Goal: Task Accomplishment & Management: Manage account settings

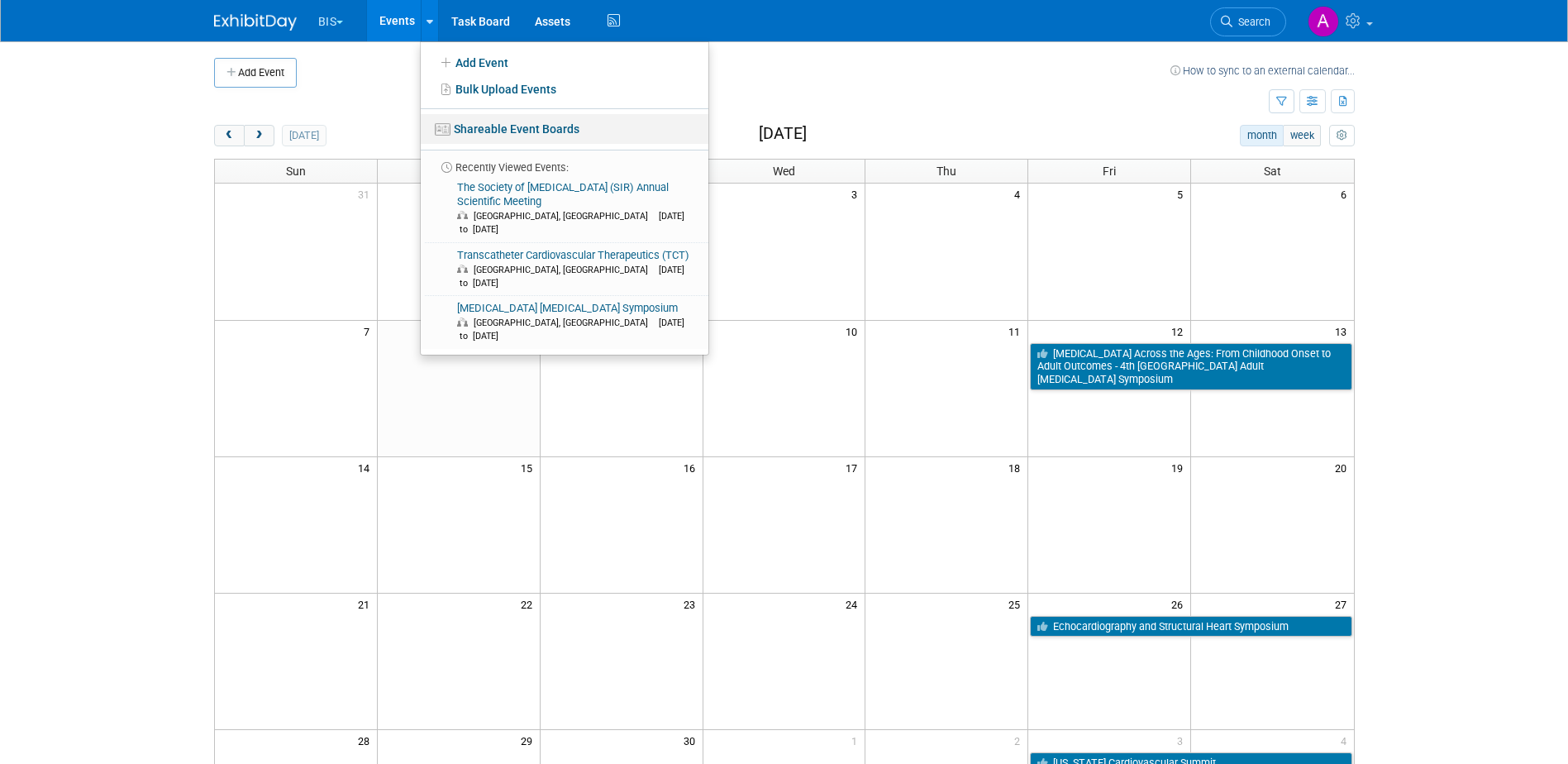
click at [495, 132] on link "Shareable Event Boards" at bounding box center [564, 129] width 288 height 30
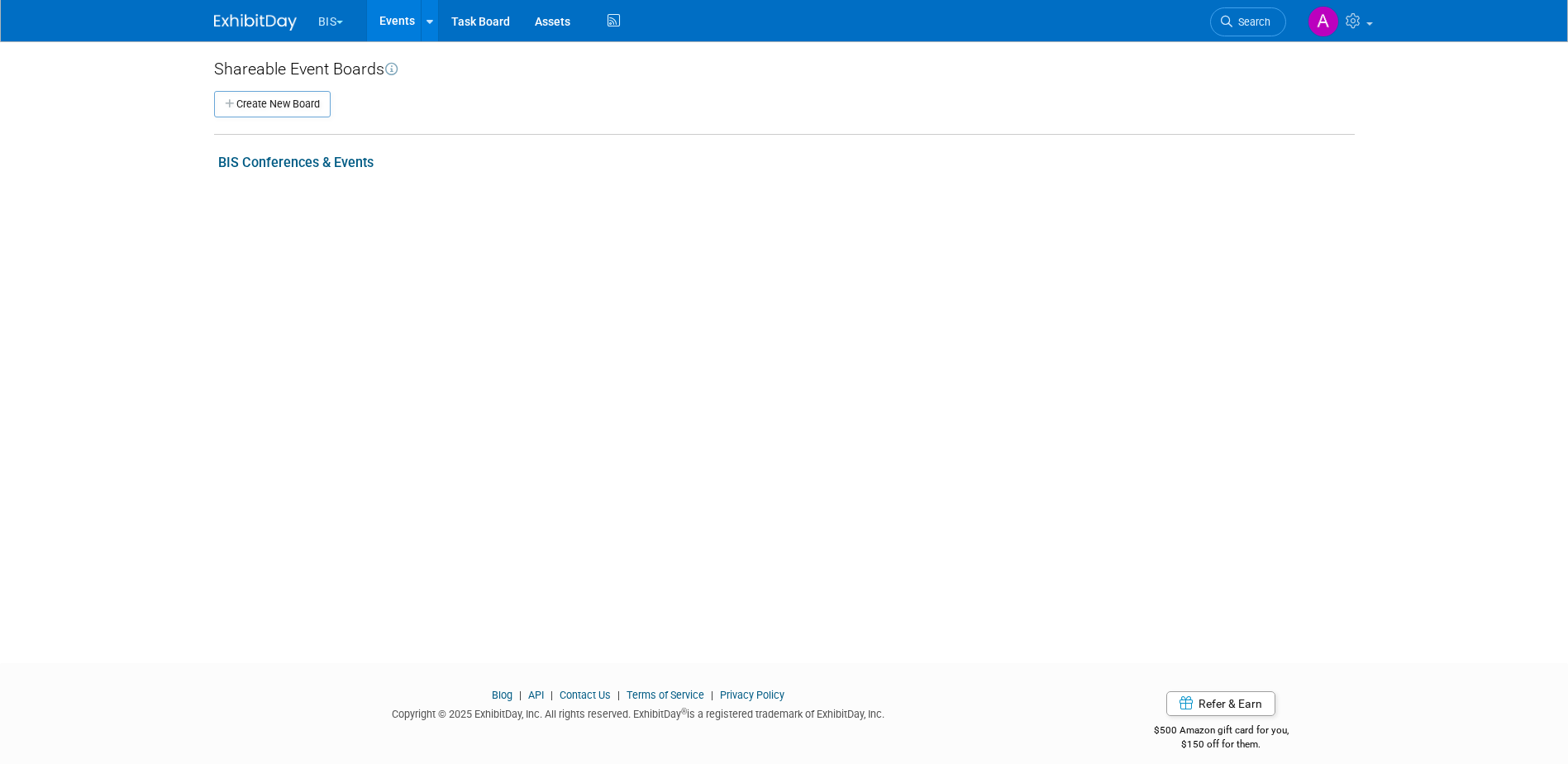
click at [312, 162] on link "BIS Conferences & Events" at bounding box center [296, 163] width 156 height 16
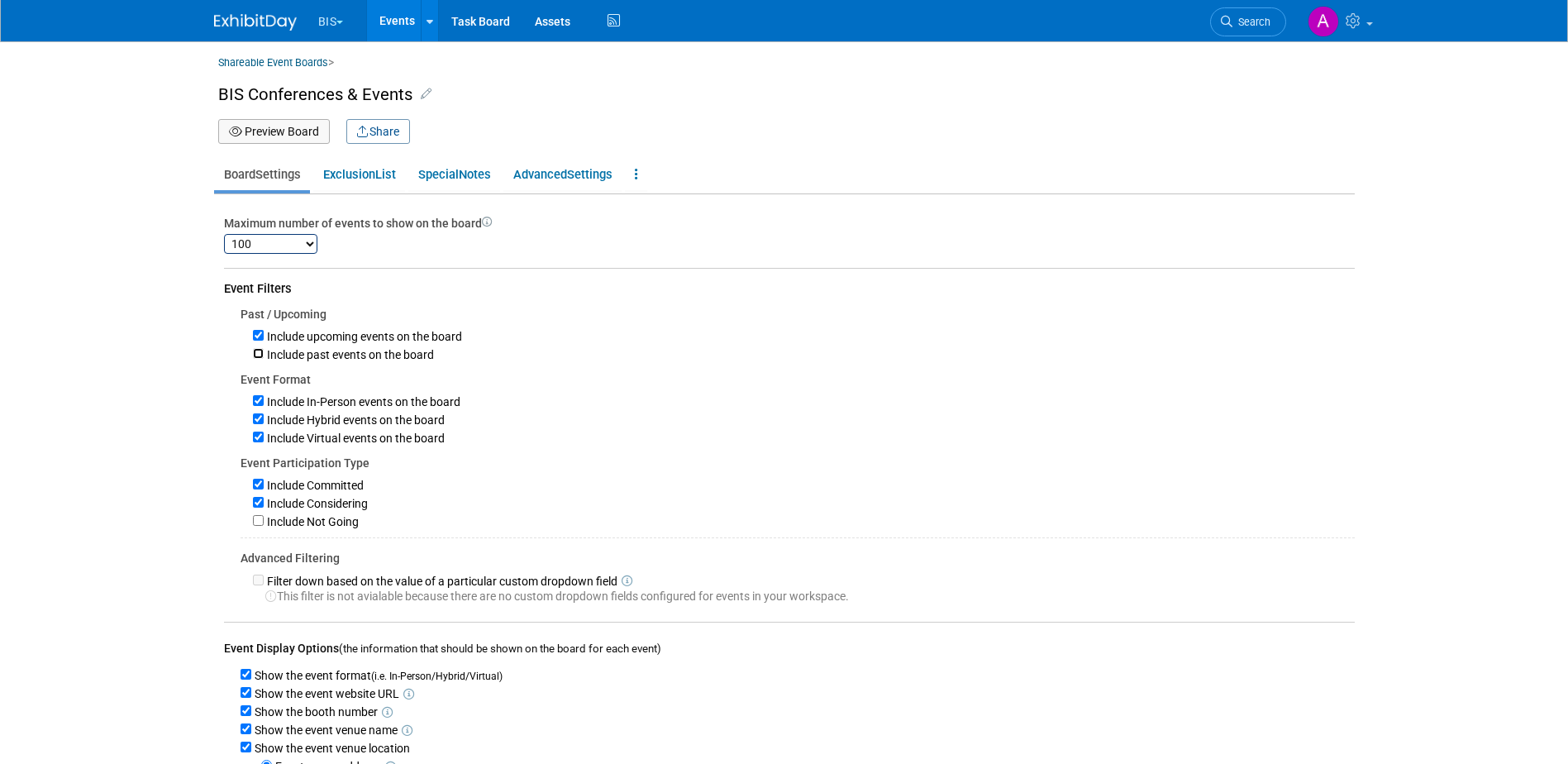
click at [260, 354] on input "Include past events on the board" at bounding box center [258, 353] width 10 height 10
checkbox input "true"
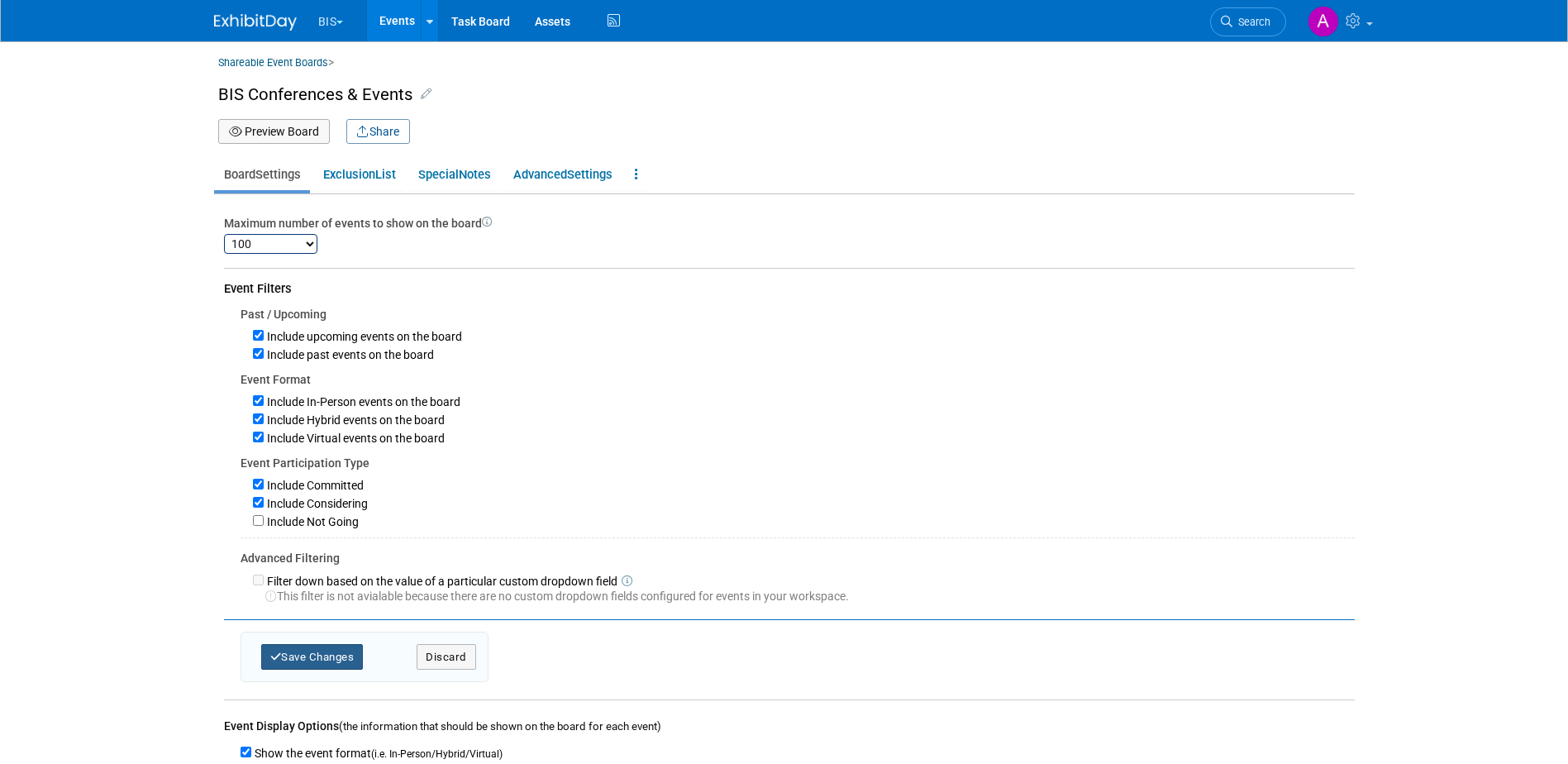
click at [332, 667] on button "Save Changes" at bounding box center [312, 656] width 103 height 25
